Goal: Use online tool/utility: Use online tool/utility

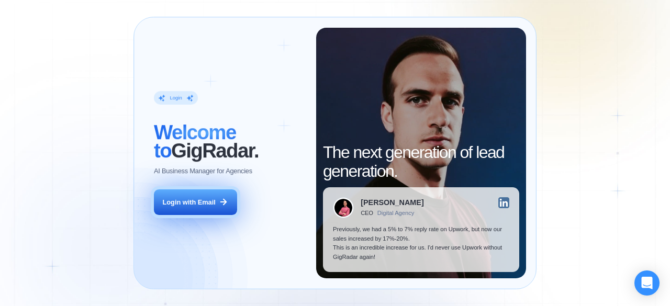
click at [204, 197] on button "Login with Email" at bounding box center [195, 202] width 83 height 26
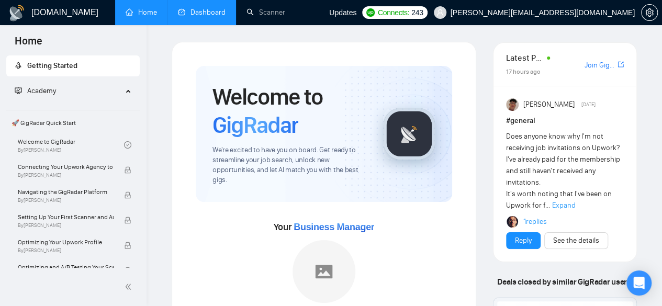
click at [199, 15] on link "Dashboard" at bounding box center [202, 12] width 48 height 9
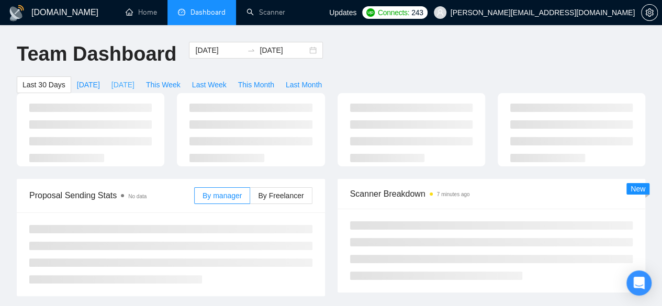
click at [134, 79] on span "[DATE]" at bounding box center [122, 85] width 23 height 12
type input "[DATE]"
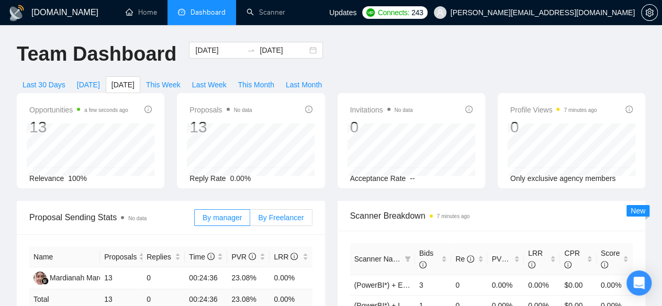
click at [277, 213] on span "By Freelancer" at bounding box center [281, 217] width 46 height 8
click at [250, 220] on input "By Freelancer" at bounding box center [250, 220] width 0 height 0
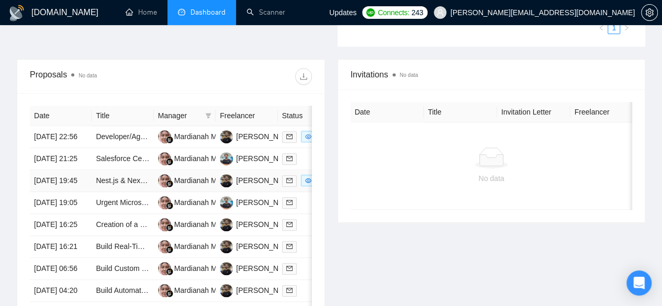
scroll to position [385, 0]
click at [119, 132] on link "Developer/Agency for Custom Rug E-Commerce Site with Live Order Tracking" at bounding box center [223, 136] width 254 height 8
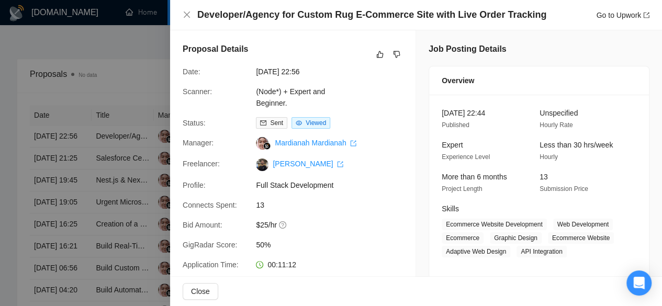
click at [93, 132] on div at bounding box center [331, 153] width 662 height 306
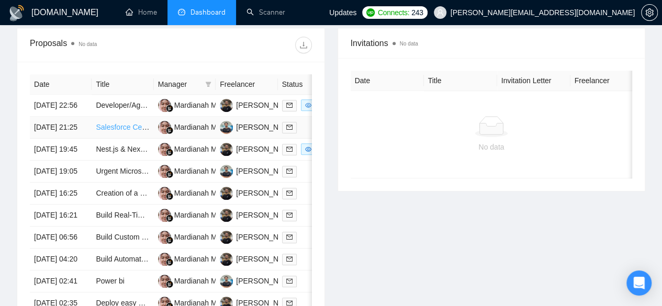
scroll to position [425, 0]
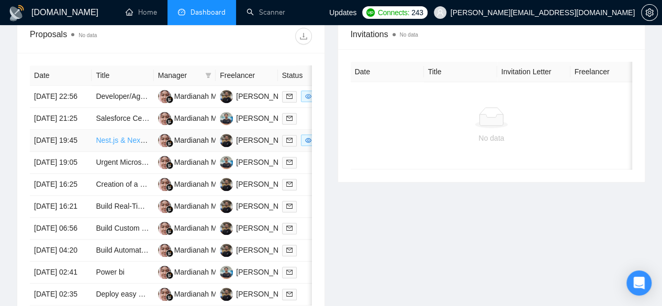
click at [117, 144] on link "Nest.js & Next.js Full Stack "Comtimented" Devloper" at bounding box center [181, 140] width 170 height 8
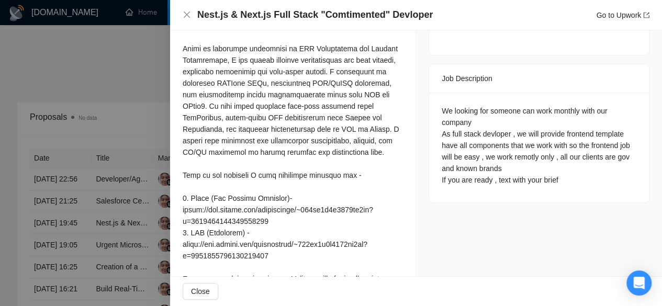
scroll to position [387, 0]
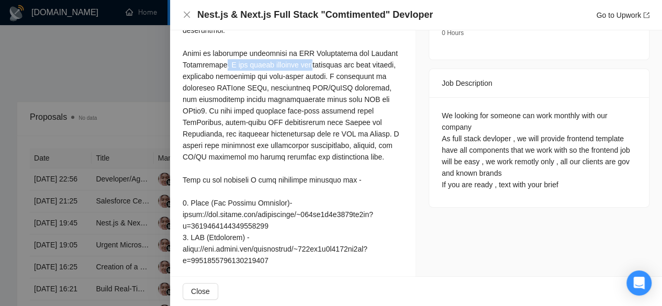
drag, startPoint x: 219, startPoint y: 78, endPoint x: 310, endPoint y: 76, distance: 91.1
click at [310, 76] on div at bounding box center [293, 180] width 220 height 449
click at [310, 114] on div at bounding box center [293, 180] width 220 height 449
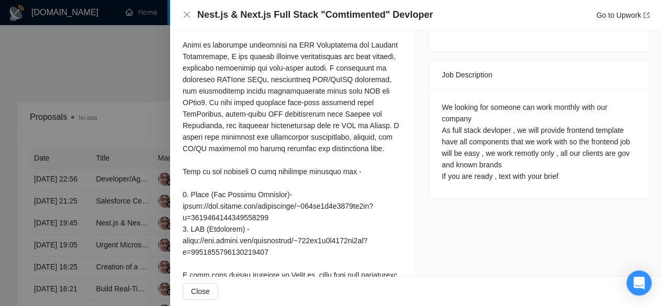
scroll to position [397, 0]
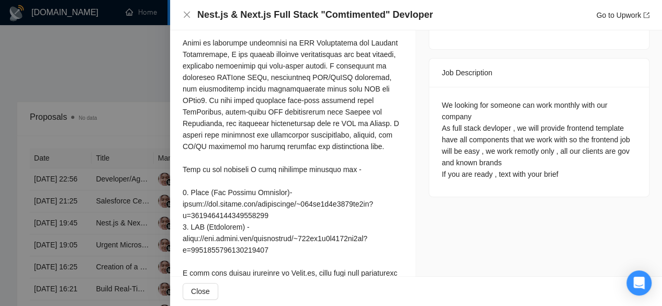
click at [83, 177] on div at bounding box center [331, 153] width 662 height 306
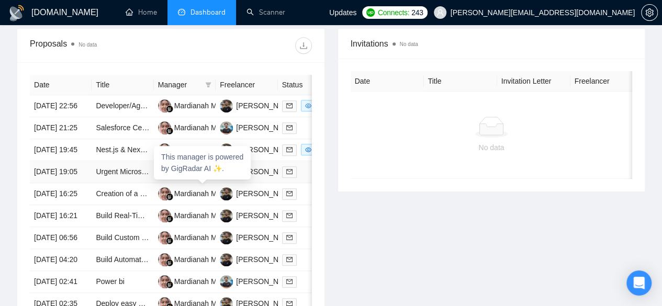
scroll to position [416, 0]
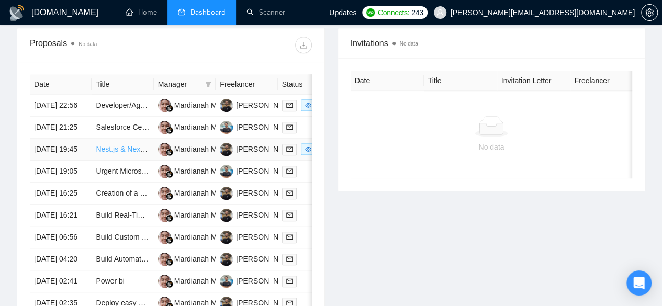
click at [118, 153] on link "Nest.js & Next.js Full Stack "Comtimented" Devloper" at bounding box center [181, 149] width 170 height 8
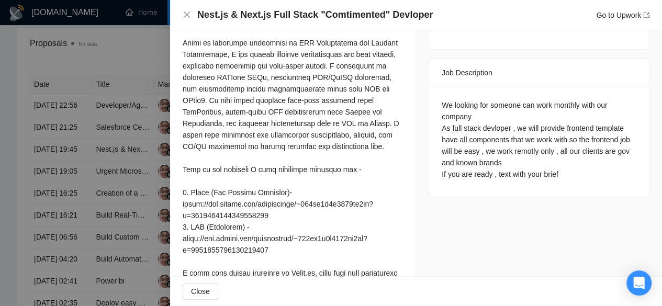
click at [116, 156] on div at bounding box center [331, 153] width 662 height 306
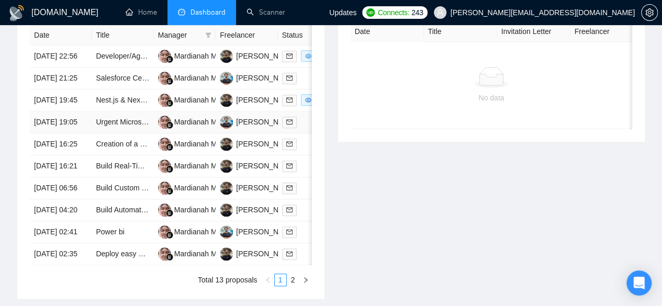
scroll to position [466, 0]
click at [112, 148] on link "Creation of a secure online booking (ticketing) website for an intercity travel…" at bounding box center [230, 143] width 269 height 8
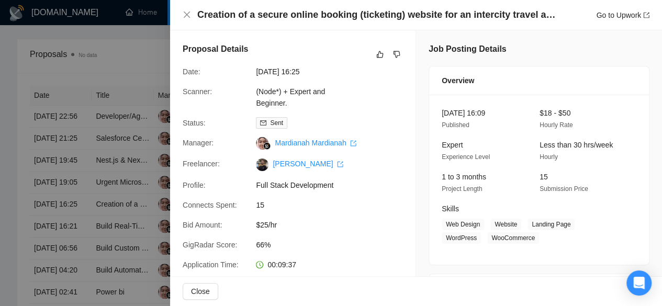
scroll to position [403, 0]
click at [82, 192] on div at bounding box center [331, 153] width 662 height 306
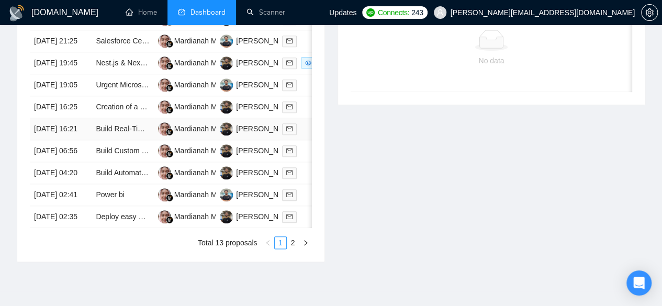
scroll to position [508, 0]
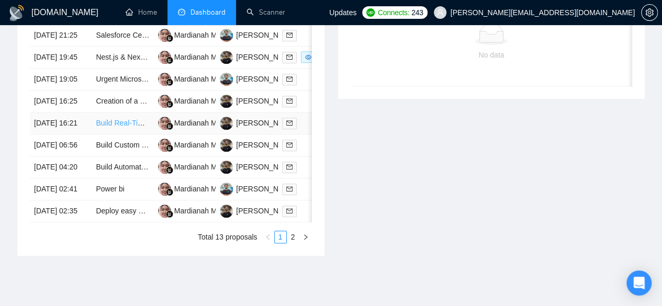
click at [119, 127] on link "Build Real-Time i18n Voice AI Agent" at bounding box center [154, 123] width 117 height 8
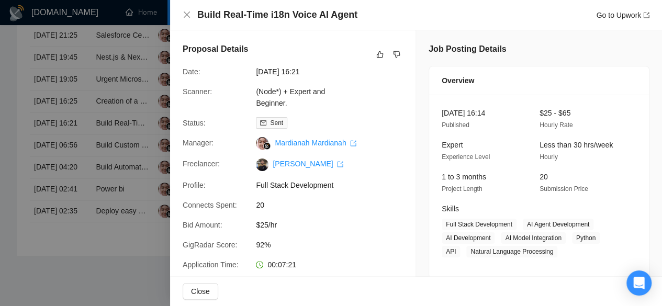
click at [116, 117] on div at bounding box center [331, 153] width 662 height 306
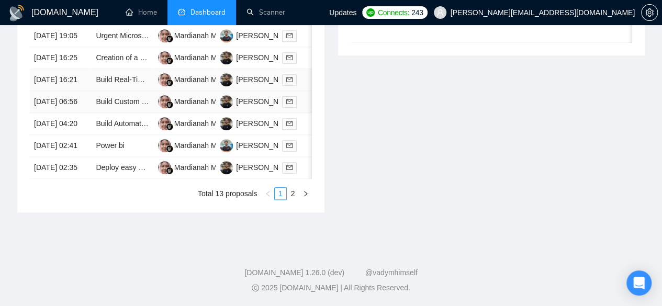
scroll to position [576, 0]
click at [124, 106] on link "Build Custom DNA Analysis + Supplement Recommendation Website (Full-Stack)" at bounding box center [228, 101] width 264 height 8
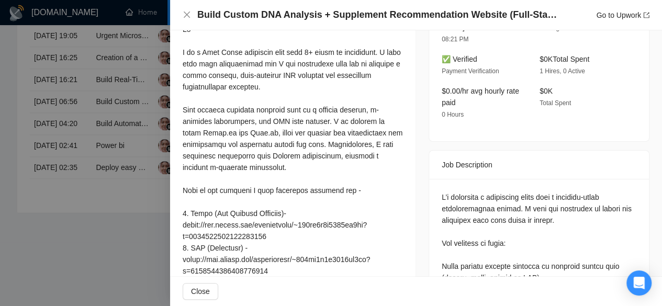
scroll to position [310, 0]
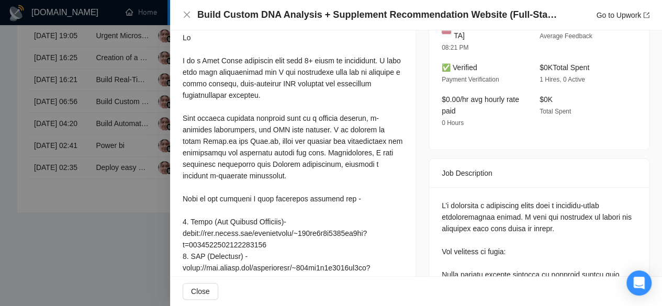
click at [84, 132] on div at bounding box center [331, 153] width 662 height 306
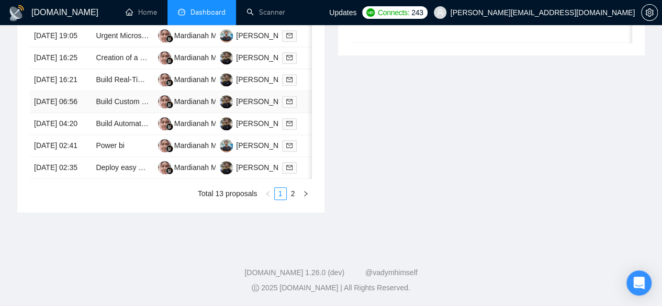
scroll to position [600, 0]
click at [115, 128] on link "Build Automated YouTube Transcription + Insight Generation Workflow (Supabase +…" at bounding box center [253, 123] width 315 height 8
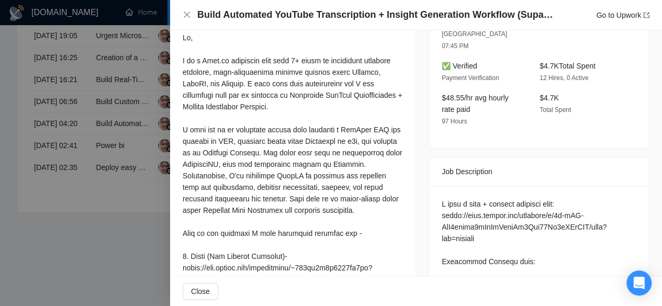
click at [131, 170] on div at bounding box center [331, 153] width 662 height 306
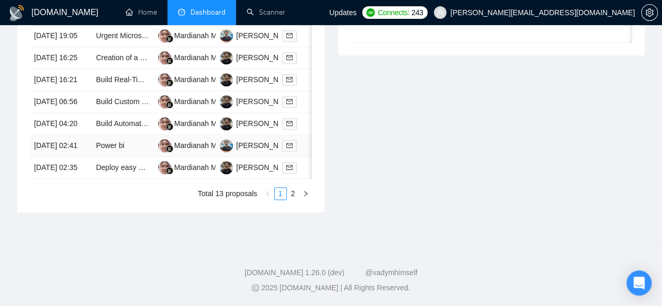
scroll to position [631, 0]
click at [121, 161] on td "Deploy easy OpenStack in 3 nodes" at bounding box center [123, 168] width 62 height 22
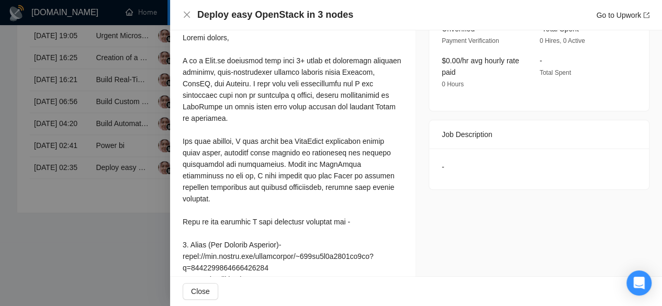
click at [127, 223] on div at bounding box center [331, 153] width 662 height 306
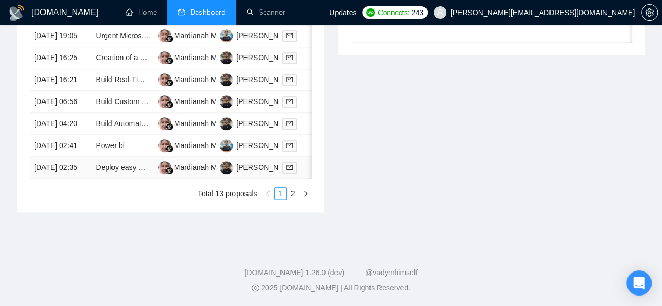
click at [127, 162] on td "Deploy easy OpenStack in 3 nodes" at bounding box center [123, 168] width 62 height 22
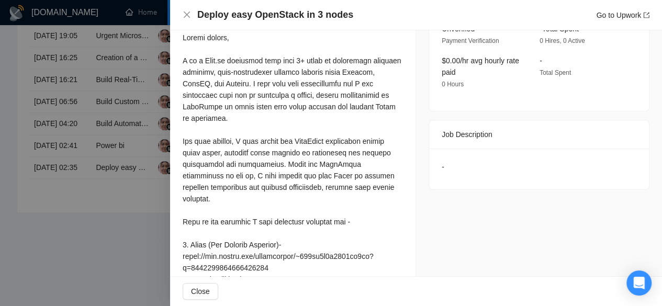
click at [106, 243] on div at bounding box center [331, 153] width 662 height 306
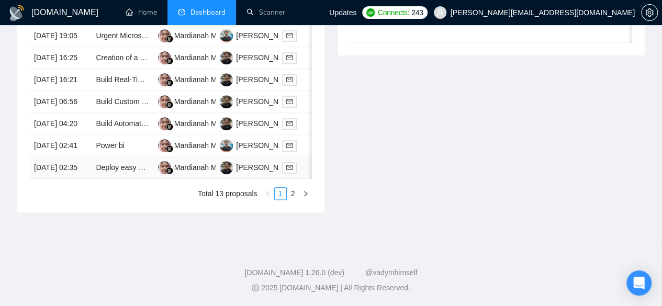
click at [99, 163] on td "Deploy easy OpenStack in 3 nodes" at bounding box center [123, 168] width 62 height 22
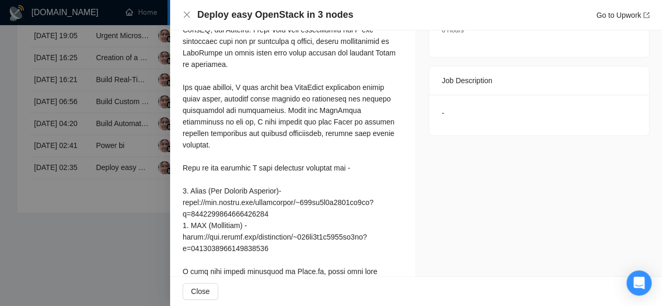
scroll to position [345, 0]
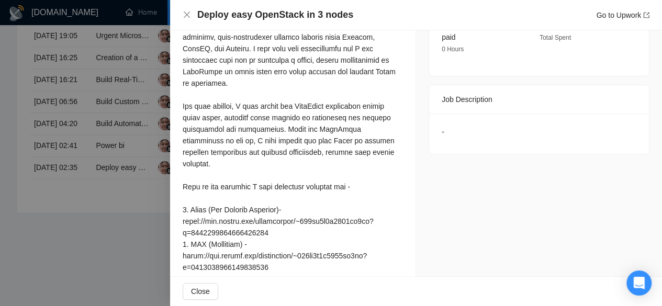
click at [442, 131] on div "-" at bounding box center [539, 132] width 195 height 12
click at [141, 249] on div at bounding box center [331, 153] width 662 height 306
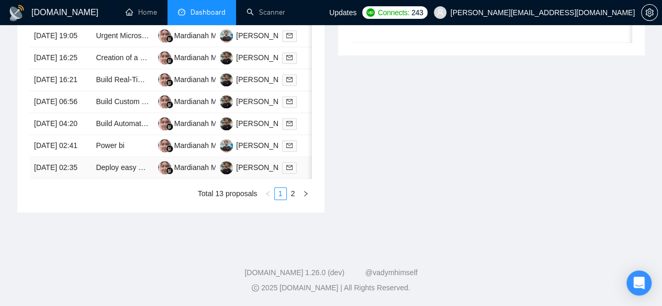
click at [127, 179] on td "Deploy easy OpenStack in 3 nodes" at bounding box center [123, 168] width 62 height 22
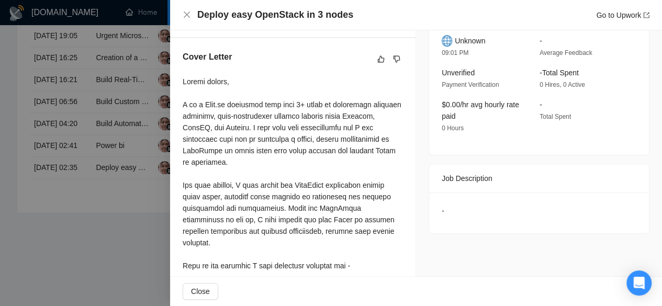
scroll to position [267, 0]
click at [111, 238] on div at bounding box center [331, 153] width 662 height 306
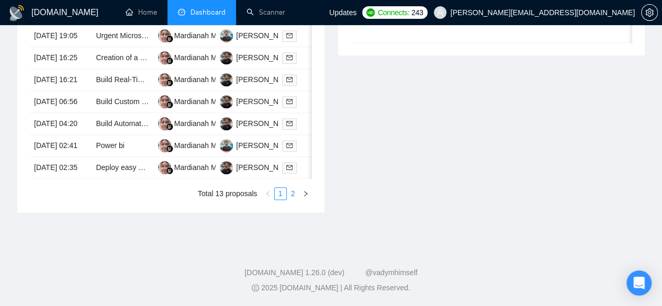
click at [289, 199] on link "2" at bounding box center [293, 194] width 12 height 12
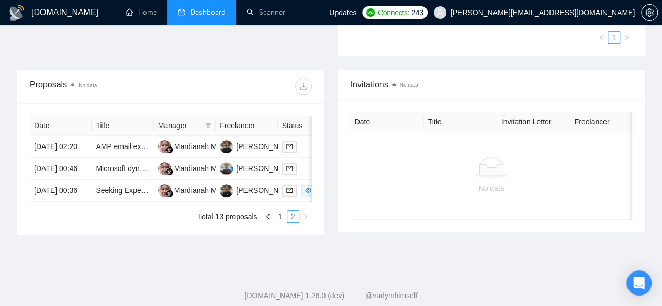
scroll to position [376, 0]
click at [118, 141] on link "AMP email expert" at bounding box center [125, 145] width 58 height 8
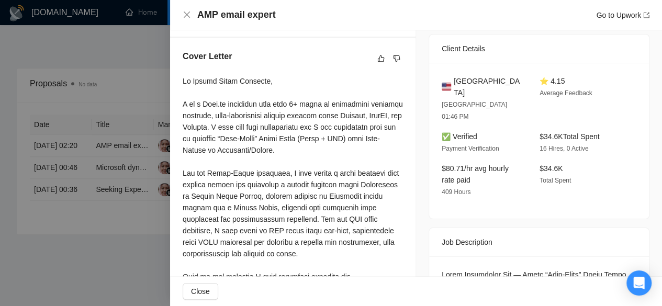
click at [118, 118] on div at bounding box center [331, 153] width 662 height 306
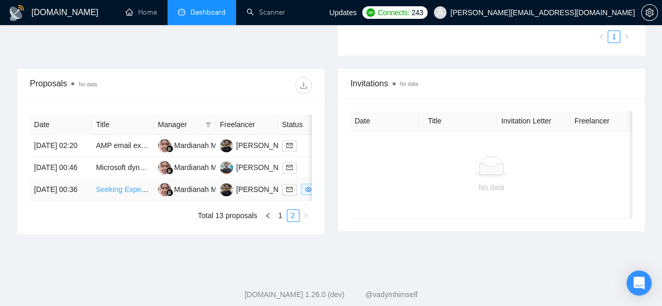
click at [113, 193] on link "Seeking Expert for Automated Real Estate Video Generation Project" at bounding box center [206, 189] width 221 height 8
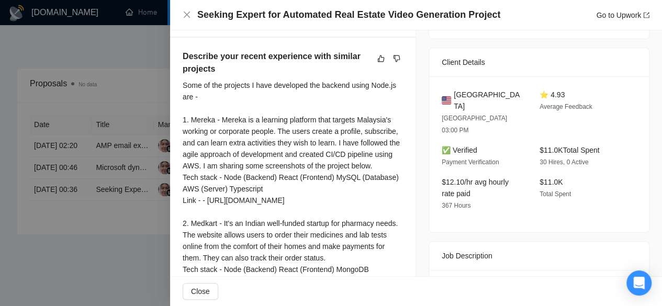
click at [129, 143] on div at bounding box center [331, 153] width 662 height 306
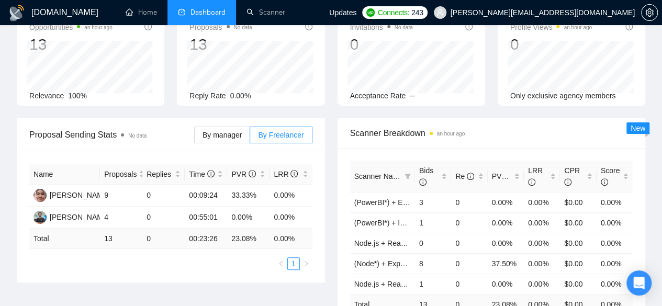
scroll to position [0, 0]
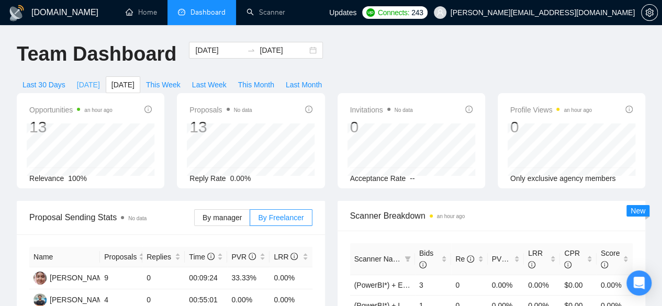
click at [100, 79] on span "[DATE]" at bounding box center [88, 85] width 23 height 12
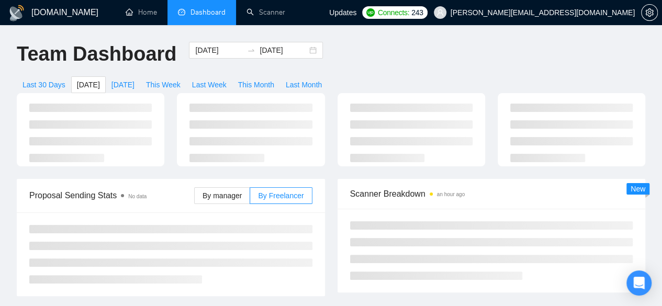
type input "2025-08-11"
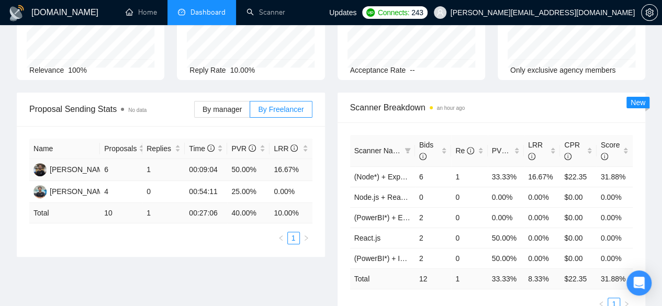
scroll to position [109, 0]
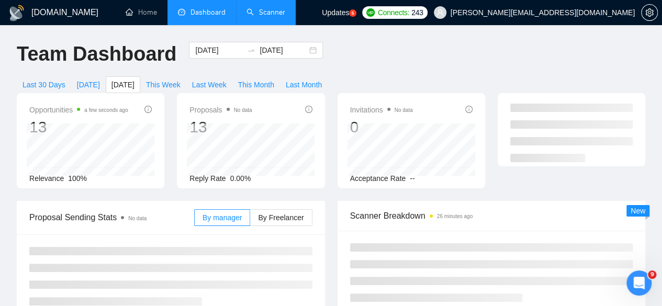
click at [276, 15] on link "Scanner" at bounding box center [265, 12] width 39 height 9
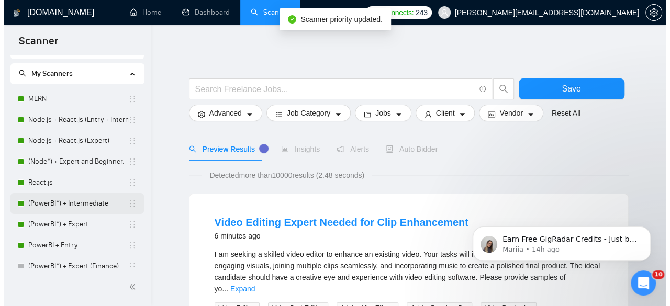
scroll to position [18, 0]
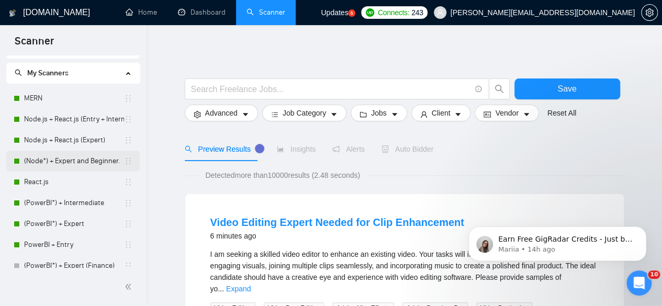
click at [78, 162] on link "(Node*) + Expert and Beginner." at bounding box center [74, 161] width 100 height 21
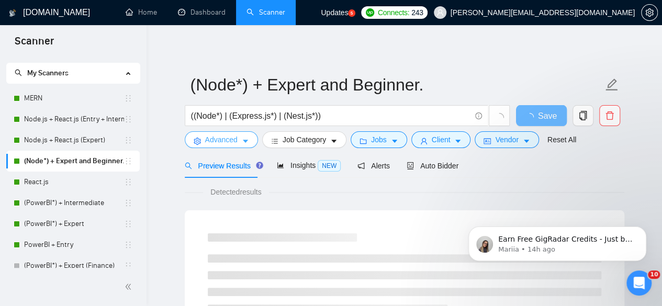
click at [218, 139] on span "Advanced" at bounding box center [221, 140] width 32 height 12
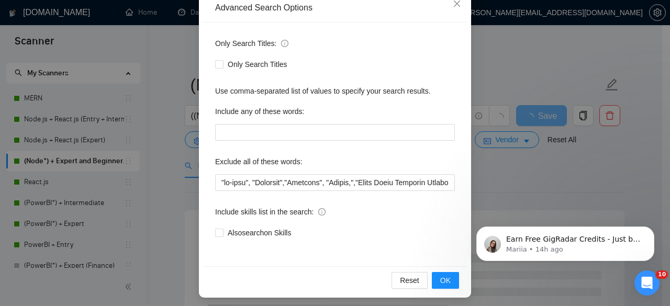
scroll to position [126, 0]
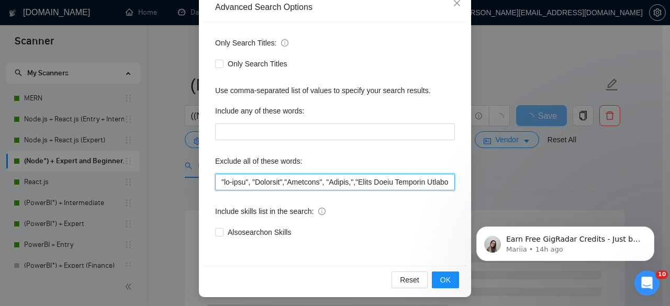
click at [229, 185] on input "text" at bounding box center [335, 182] width 240 height 17
type input ""Lorem", "ip-dolo", "Sitametc","Adipisci", "Elitse,","Doeiu Tempo Incididu Utla…"
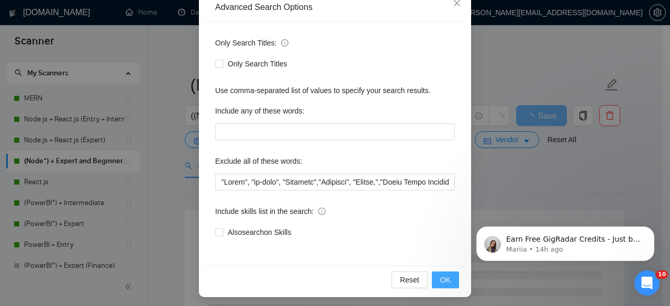
click at [440, 279] on span "OK" at bounding box center [445, 280] width 10 height 12
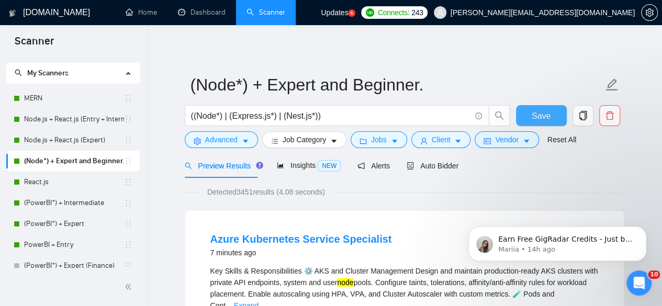
click at [538, 118] on span "Save" at bounding box center [541, 115] width 19 height 13
click at [59, 181] on link "React.js" at bounding box center [74, 182] width 100 height 21
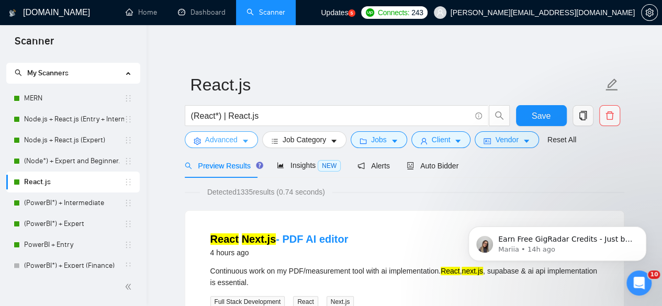
click at [218, 140] on span "Advanced" at bounding box center [221, 140] width 32 height 12
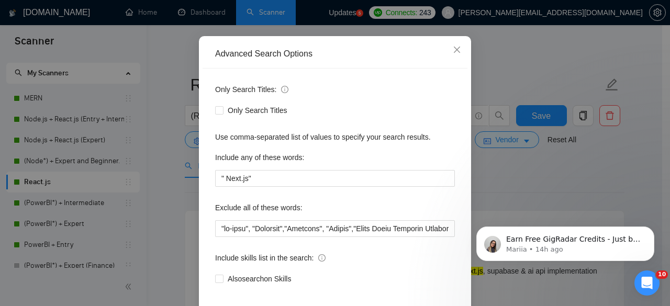
scroll to position [86, 0]
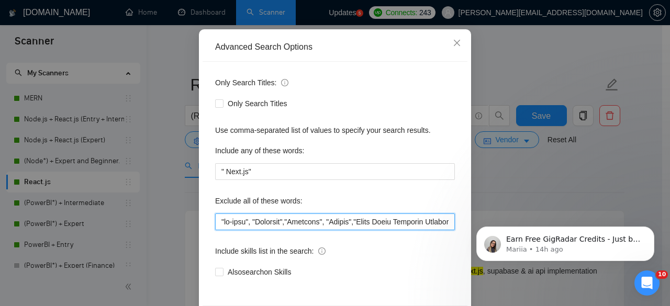
click at [216, 223] on input "text" at bounding box center [335, 221] width 240 height 17
type input ""Lore", "ip-dolo", "Sitametc","Adipisci", "Elitse","Doeiu Tempo Incididu Utlabo…"
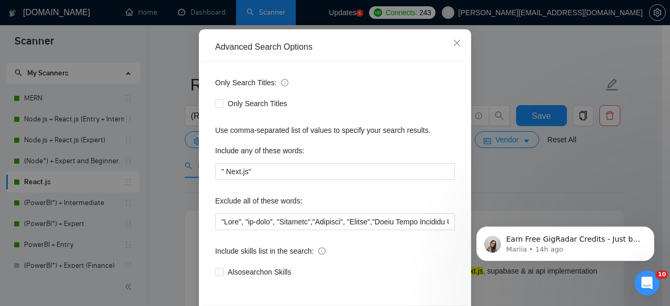
click at [244, 237] on div "Only Search Titles: Only Search Titles Use comma-separated list of values to sp…" at bounding box center [335, 184] width 265 height 244
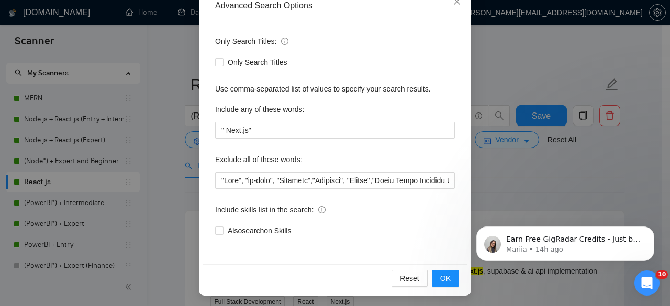
scroll to position [129, 0]
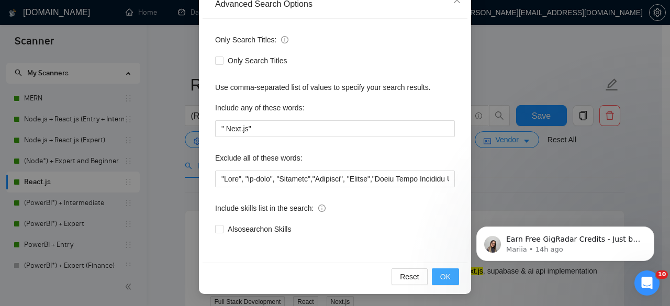
click at [443, 272] on span "OK" at bounding box center [445, 277] width 10 height 12
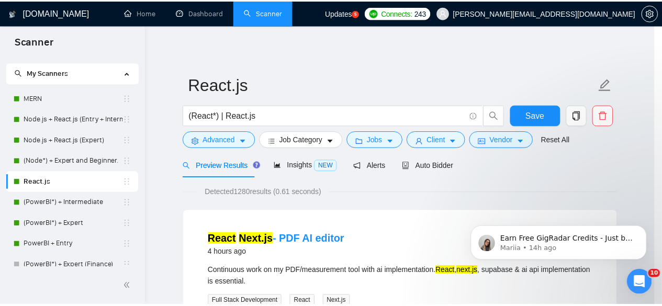
scroll to position [76, 0]
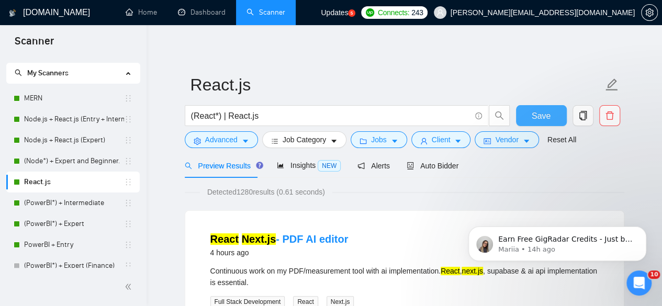
click at [523, 119] on button "Save" at bounding box center [541, 115] width 51 height 21
click at [54, 143] on link "Node.js + React.js (Expert)" at bounding box center [74, 140] width 100 height 21
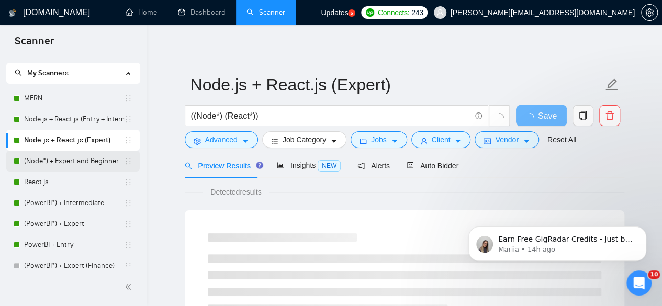
click at [55, 161] on link "(Node*) + Expert and Beginner." at bounding box center [74, 161] width 100 height 21
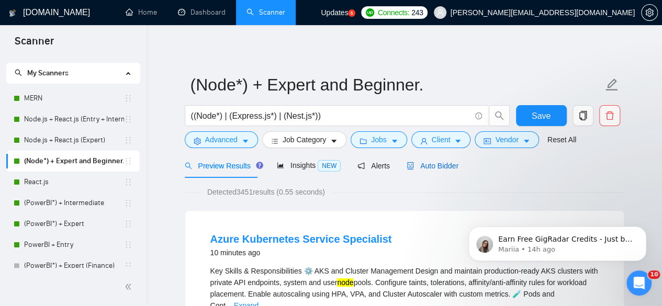
click at [429, 163] on span "Auto Bidder" at bounding box center [433, 166] width 52 height 8
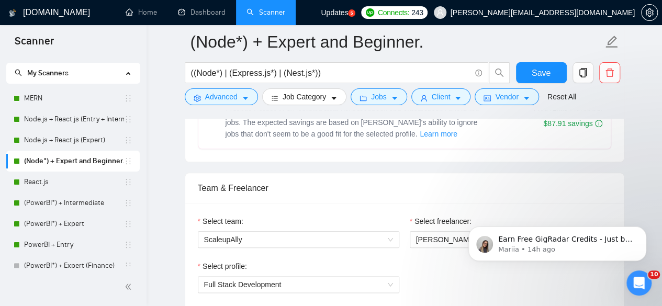
scroll to position [465, 0]
